Goal: Task Accomplishment & Management: Manage account settings

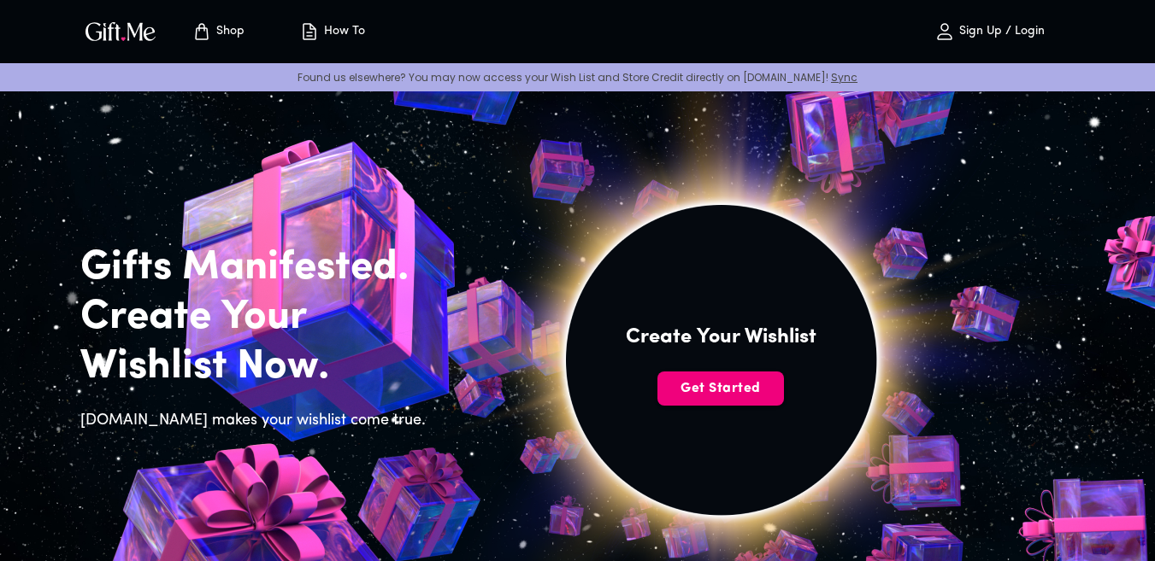
click at [744, 403] on button "Get Started" at bounding box center [720, 389] width 126 height 34
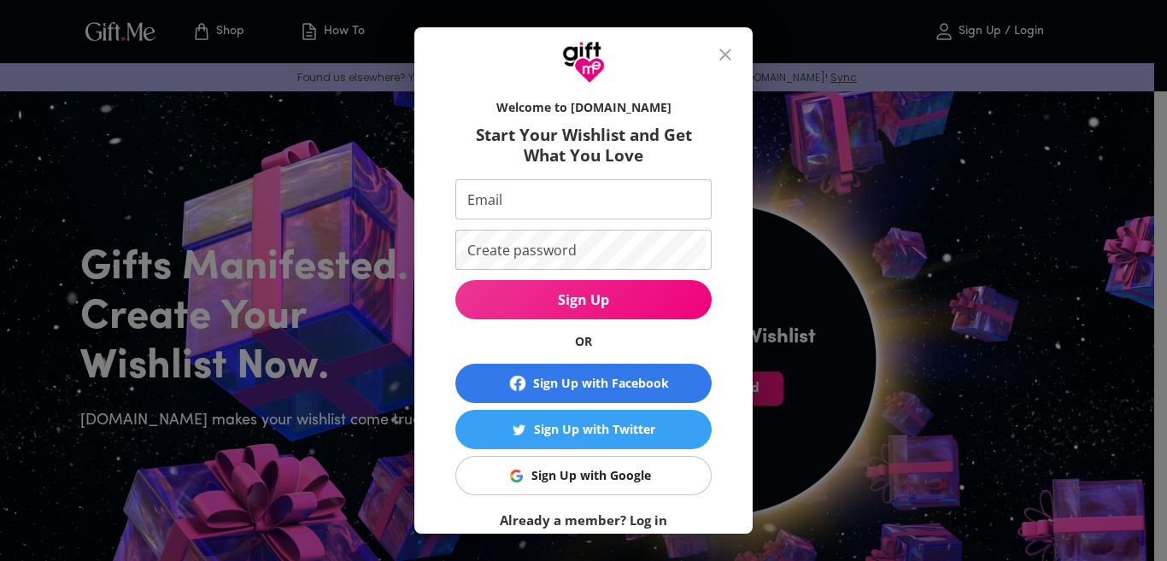
click at [553, 206] on input "Email" at bounding box center [580, 199] width 250 height 40
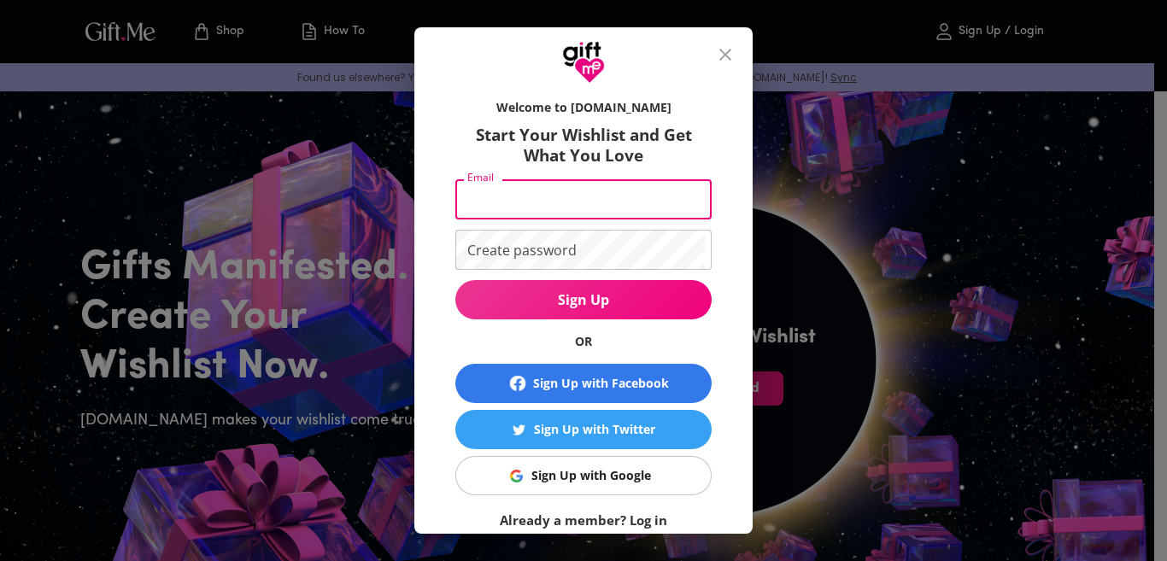
type input "[EMAIL_ADDRESS][DOMAIN_NAME]"
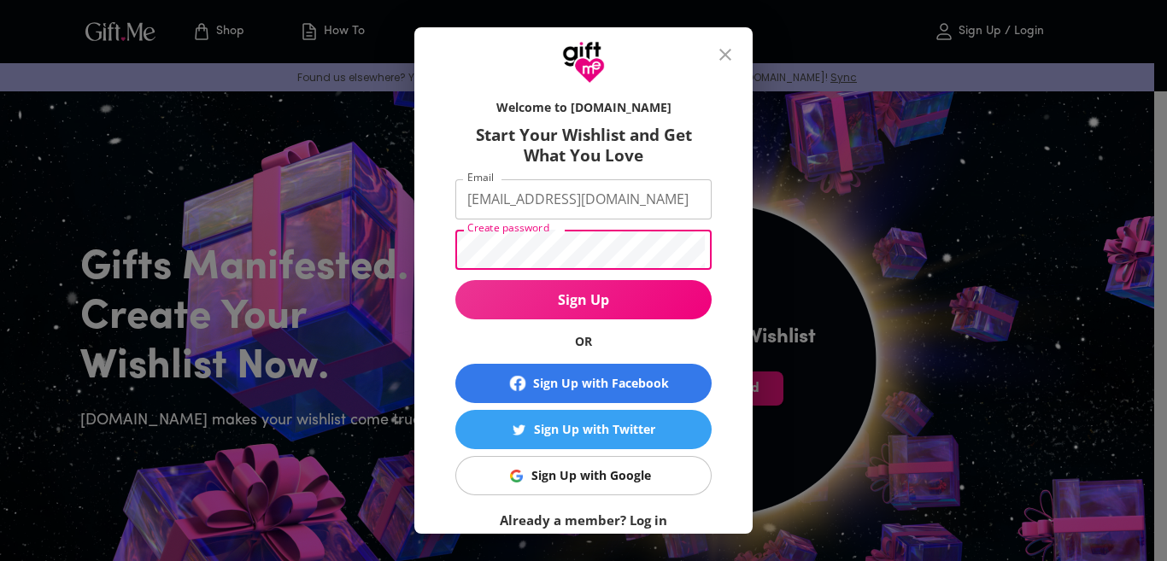
click at [442, 343] on div "Welcome to [DOMAIN_NAME] Start Your Wishlist and Get What You Love Email [EMAIL…" at bounding box center [584, 345] width 284 height 508
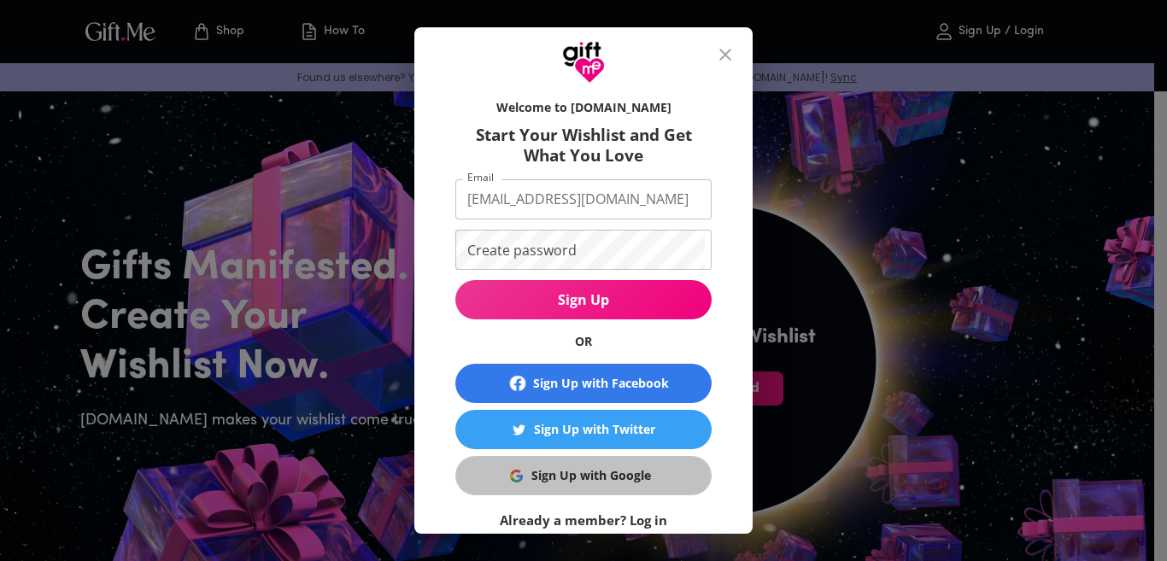
click at [573, 483] on div "Sign Up with Google" at bounding box center [592, 476] width 120 height 19
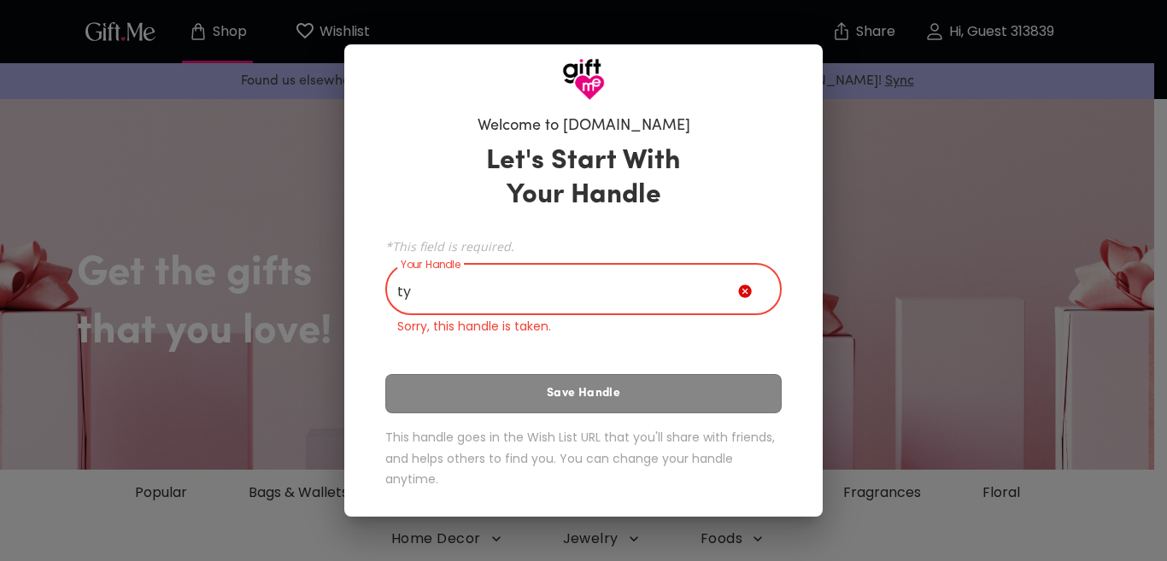
type input "t"
click at [262, 372] on div "Welcome to [DOMAIN_NAME] Let's Start With Your Handle *This field is required. …" at bounding box center [583, 280] width 1167 height 561
click at [549, 291] on input "12" at bounding box center [561, 291] width 353 height 48
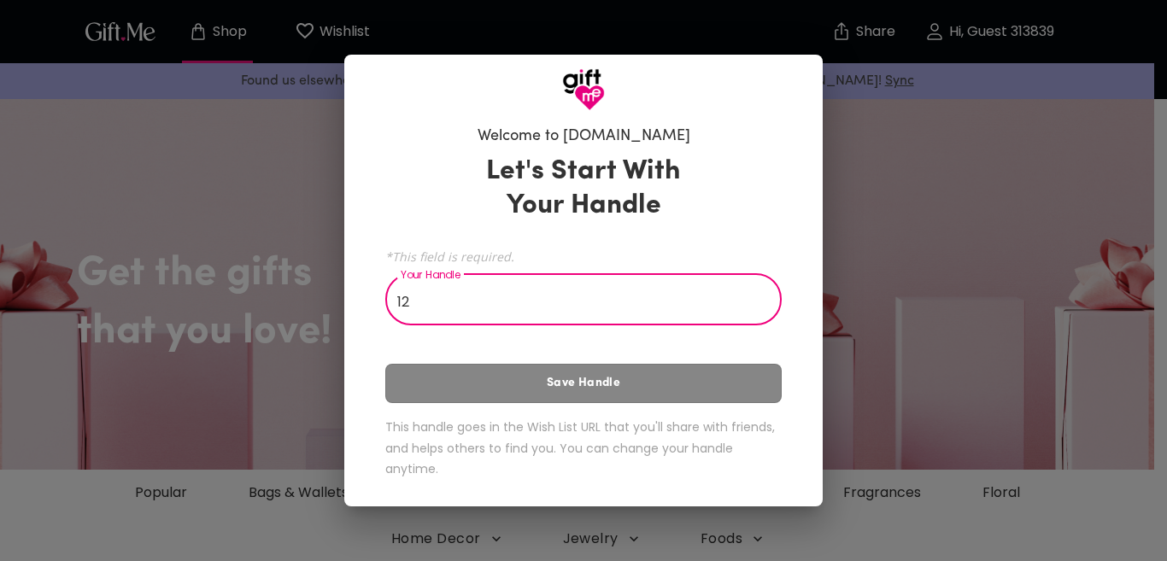
type input "1"
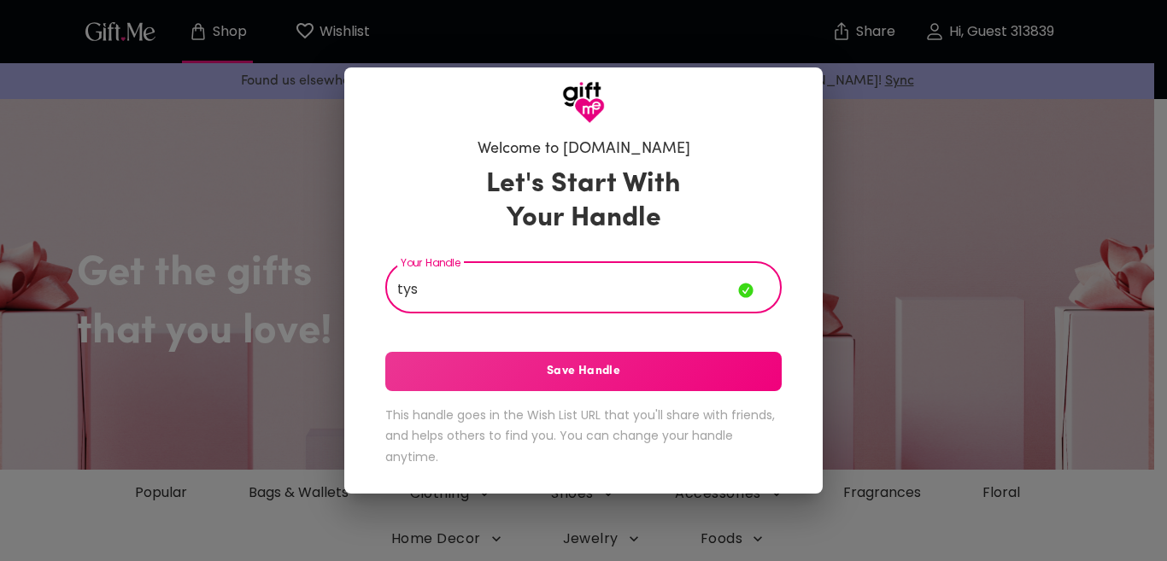
type input "tys"
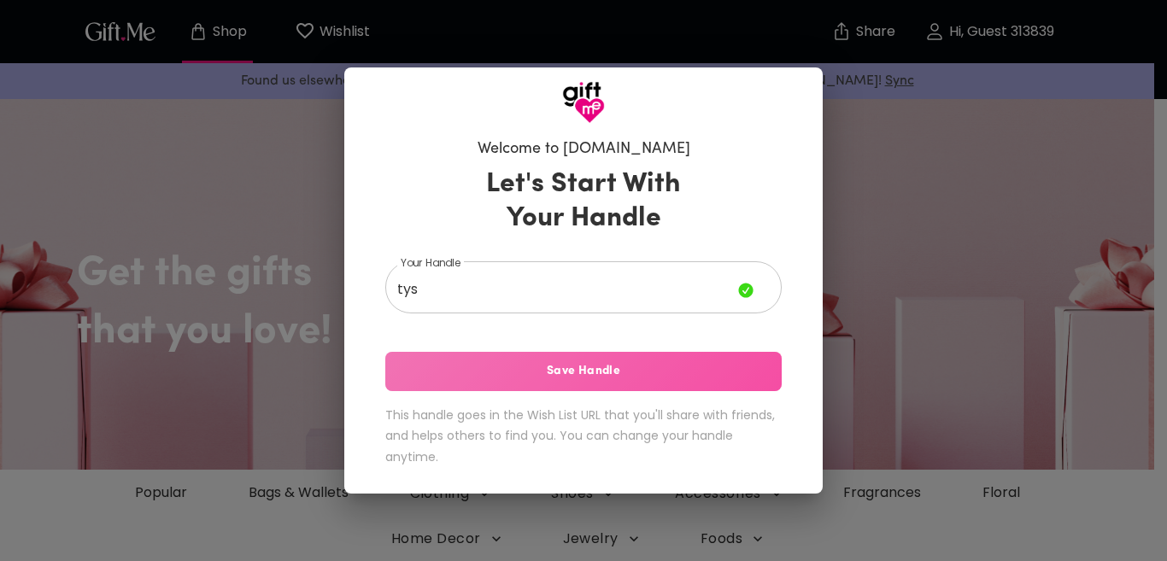
click at [610, 369] on span "Save Handle" at bounding box center [583, 371] width 397 height 19
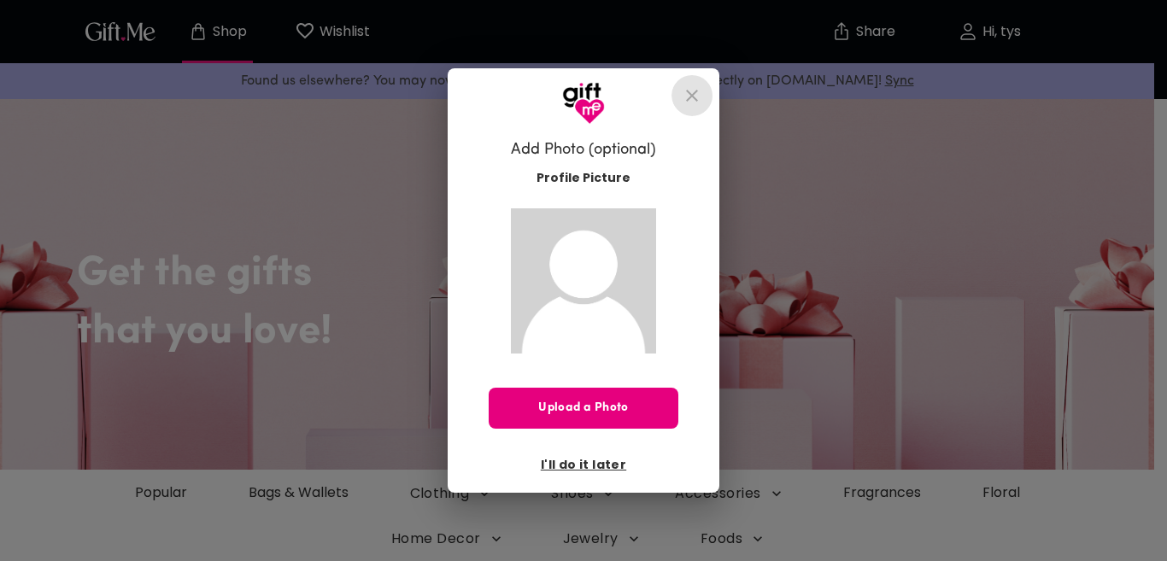
click at [684, 98] on icon "close" at bounding box center [692, 95] width 21 height 21
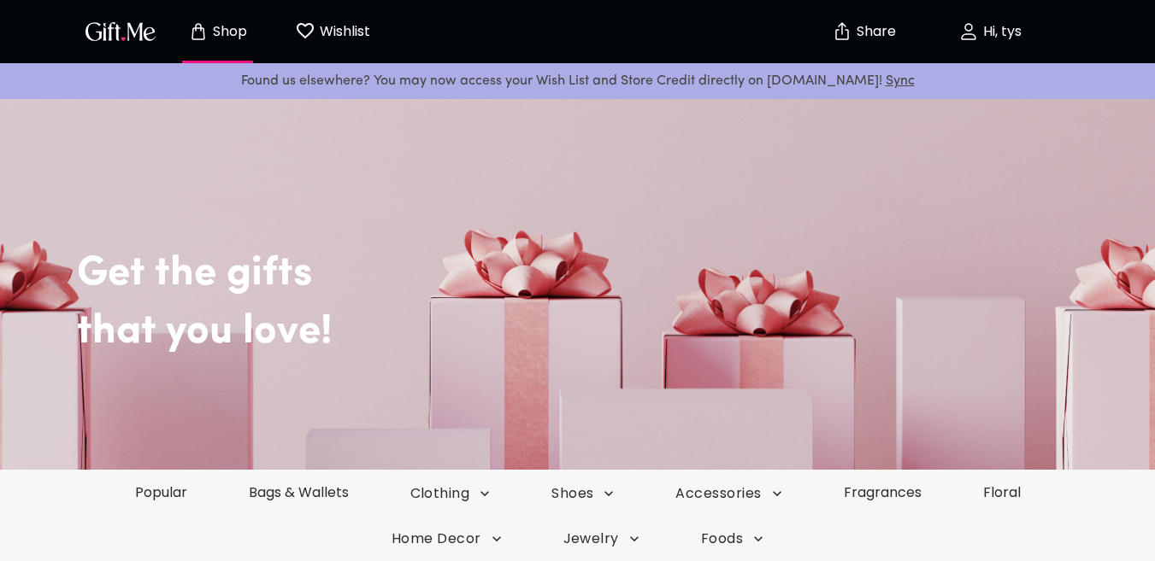
click at [323, 27] on p "Wishlist" at bounding box center [342, 32] width 55 height 22
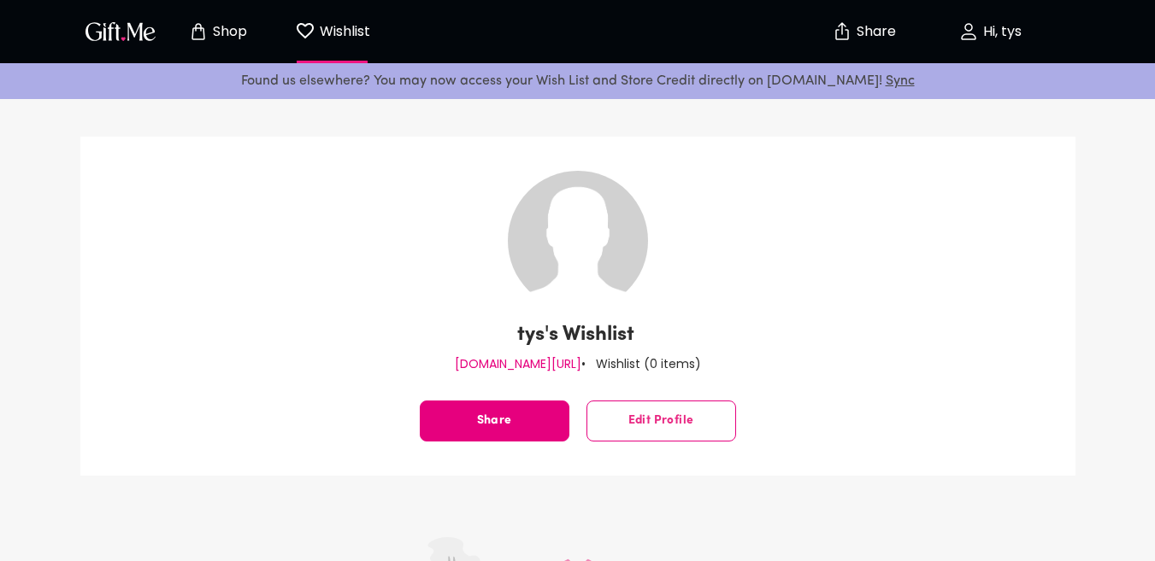
click at [1008, 32] on p "Hi, tys" at bounding box center [999, 32] width 43 height 15
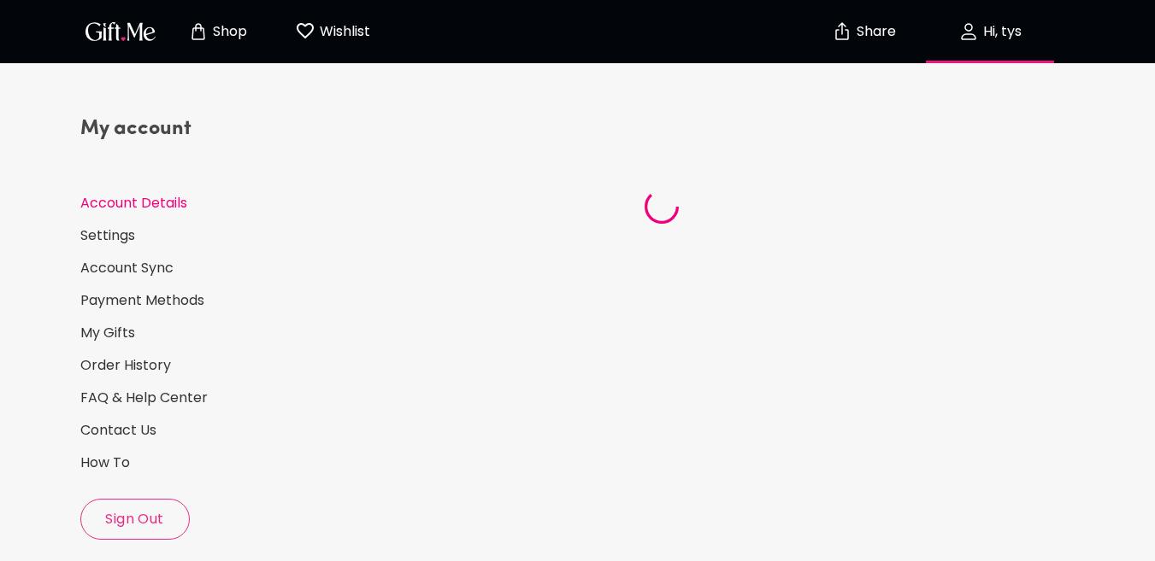
select select "US"
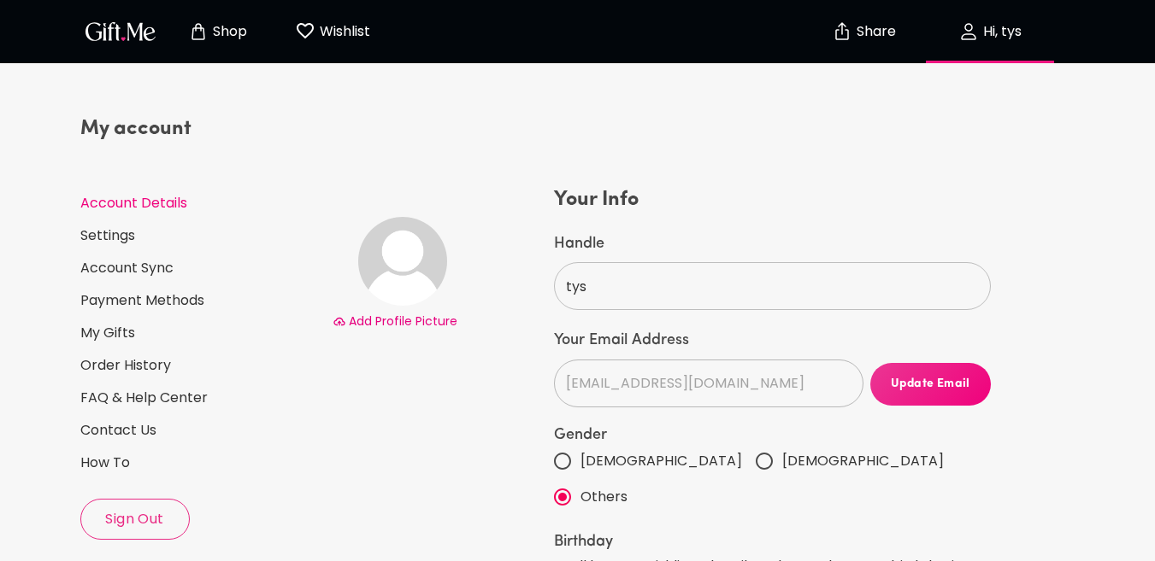
click at [874, 19] on button "Share" at bounding box center [864, 32] width 60 height 60
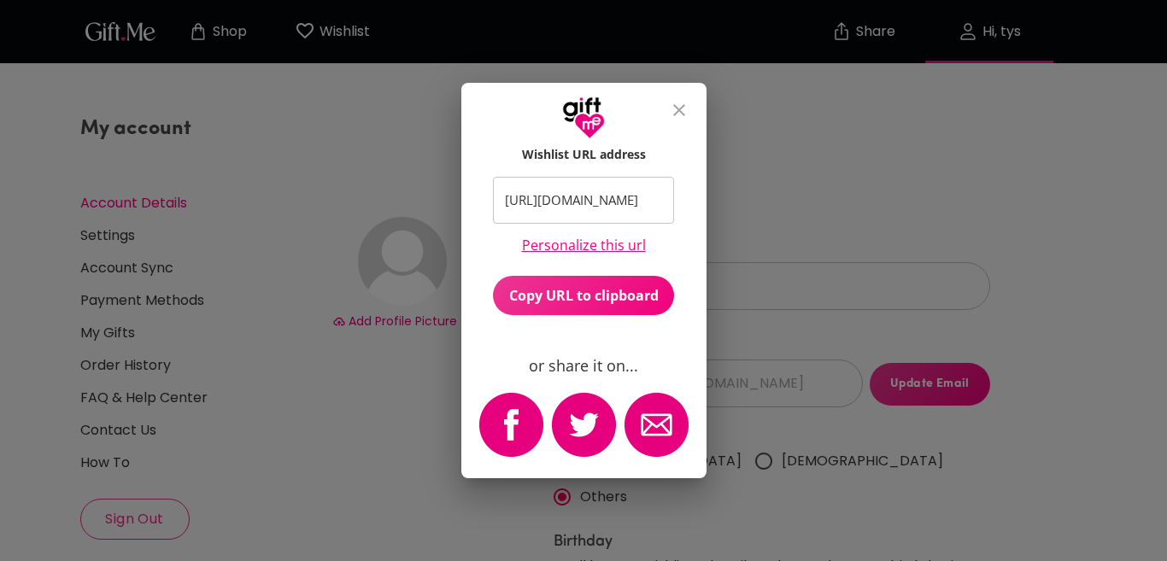
click at [685, 106] on icon "close" at bounding box center [679, 110] width 12 height 12
